Goal: Participate in discussion

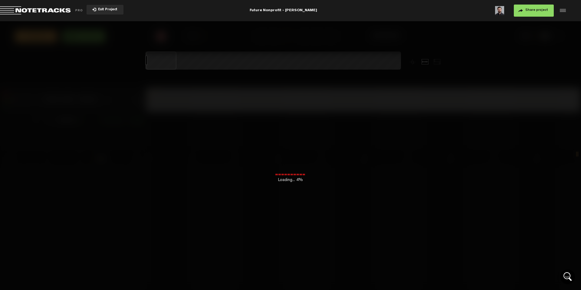
click at [96, 8] on span "Exit Project" at bounding box center [106, 9] width 21 height 3
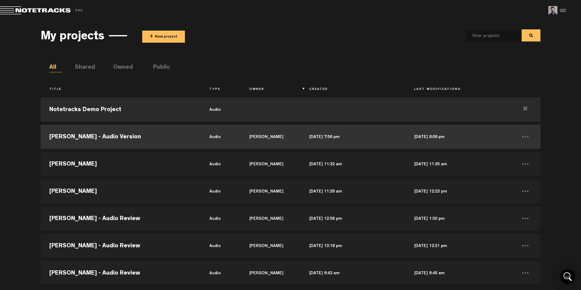
click at [105, 139] on td "[PERSON_NAME] - Audio Version" at bounding box center [121, 136] width 160 height 27
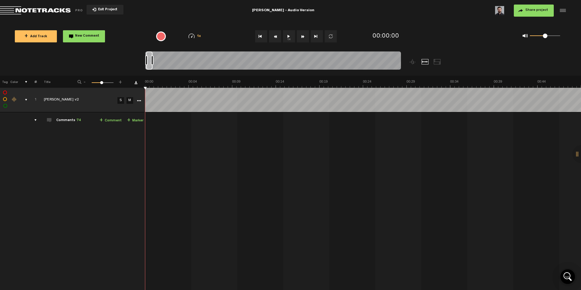
click at [243, 141] on div "02:27 - • : "weird little audio edit here—could benefit from a little more love…" at bounding box center [363, 226] width 435 height 219
click at [35, 119] on div "comments" at bounding box center [32, 120] width 9 height 6
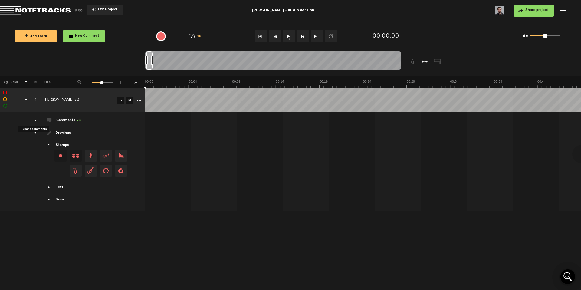
click at [35, 119] on div "comments" at bounding box center [32, 120] width 9 height 6
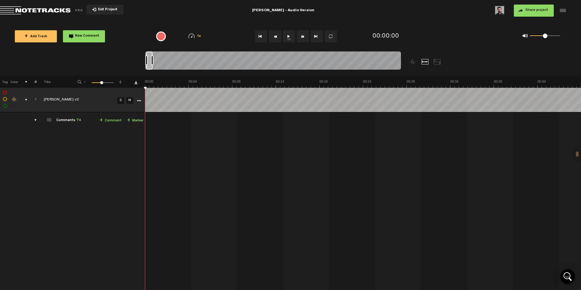
click at [210, 142] on div "02:27 - • : "weird little audio edit here—could benefit from a little more love…" at bounding box center [363, 226] width 435 height 219
drag, startPoint x: 151, startPoint y: 58, endPoint x: 171, endPoint y: 68, distance: 22.9
click at [171, 68] on div at bounding box center [273, 61] width 256 height 20
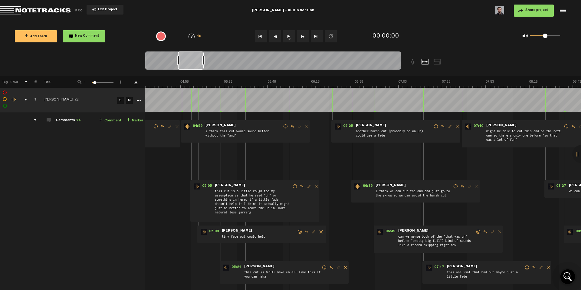
scroll to position [0, 488]
drag, startPoint x: 162, startPoint y: 65, endPoint x: 193, endPoint y: 66, distance: 30.6
click at [193, 66] on div at bounding box center [191, 60] width 26 height 18
